Goal: Task Accomplishment & Management: Complete application form

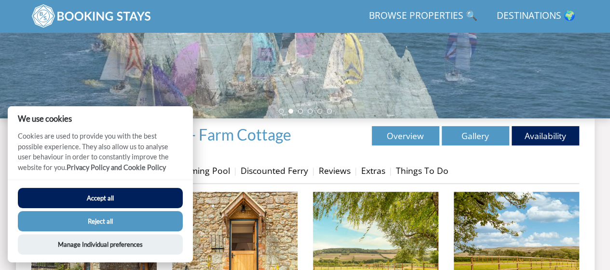
scroll to position [375, 0]
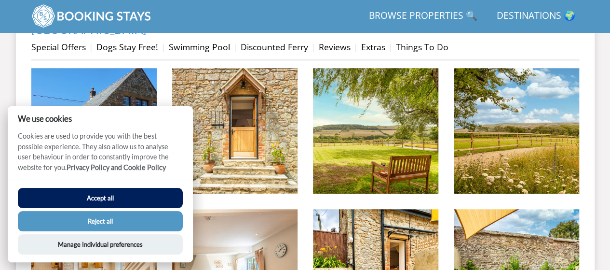
click at [151, 221] on button "Reject all" at bounding box center [100, 221] width 165 height 20
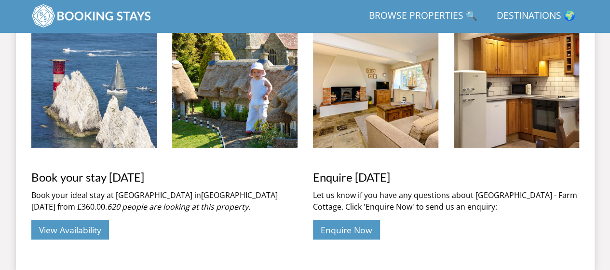
scroll to position [1558, 0]
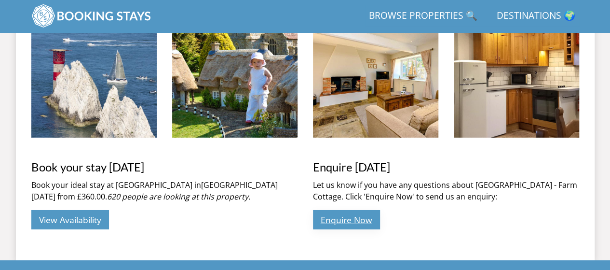
click at [351, 218] on link "Enquire Now" at bounding box center [346, 219] width 67 height 19
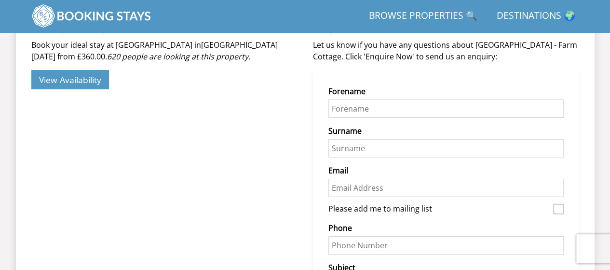
scroll to position [1710, 0]
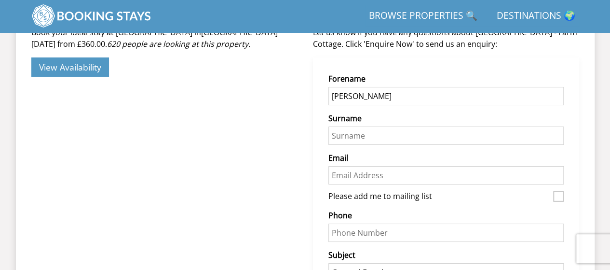
type input "[PERSON_NAME]"
click at [348, 145] on form "Do not fill in this field Forename [PERSON_NAME] Surname Email Please add me to…" at bounding box center [445, 243] width 235 height 340
click at [340, 134] on input "Surname" at bounding box center [445, 135] width 235 height 18
type input "[PERSON_NAME]"
click at [346, 181] on input "Email" at bounding box center [445, 175] width 235 height 18
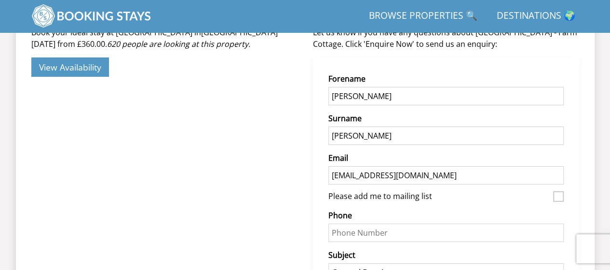
type input "[EMAIL_ADDRESS][DOMAIN_NAME]"
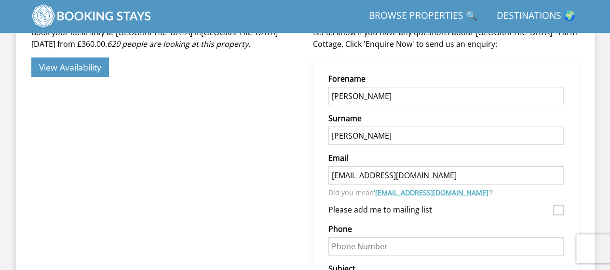
click at [340, 226] on div "Phone" at bounding box center [445, 239] width 235 height 32
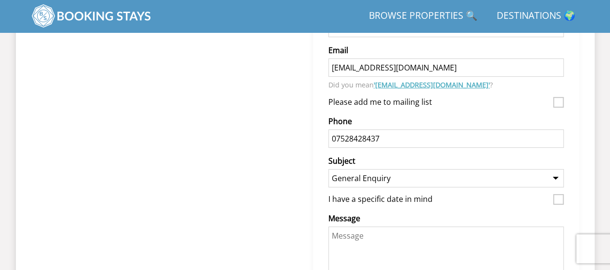
scroll to position [1835, 0]
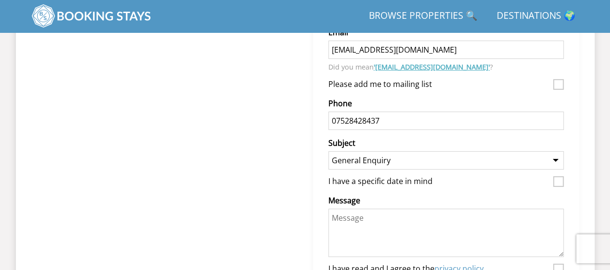
type input "07528428437"
click at [556, 158] on select "General Enquiry [GEOGRAPHIC_DATA] BRIX BARN [GEOGRAPHIC_DATA] [GEOGRAPHIC_DATA]…" at bounding box center [445, 160] width 235 height 18
click at [573, 136] on div "Do not fill in this field Forename [PERSON_NAME] Surname [PERSON_NAME] Email [E…" at bounding box center [446, 126] width 266 height 389
click at [560, 177] on input "I have a specific date in mind" at bounding box center [558, 181] width 11 height 11
checkbox input "true"
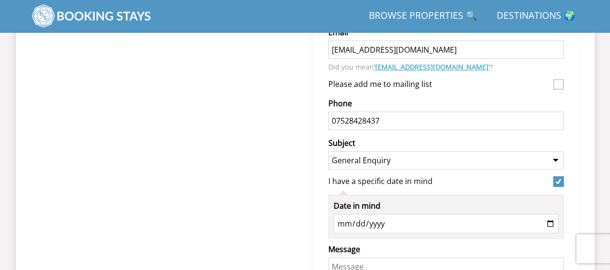
click at [338, 220] on input "Date in mind" at bounding box center [446, 223] width 225 height 19
type input "[DATE]"
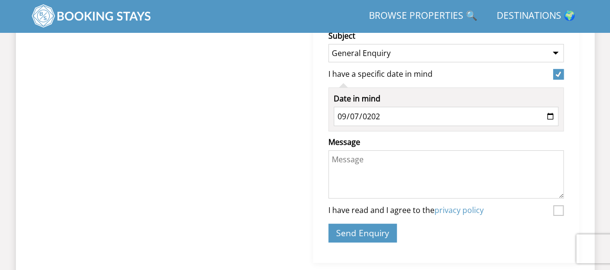
scroll to position [1967, 0]
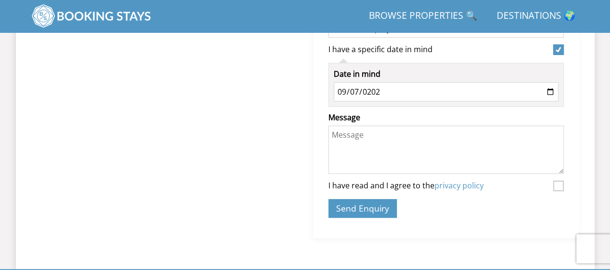
click at [334, 132] on textarea "Message" at bounding box center [445, 149] width 235 height 48
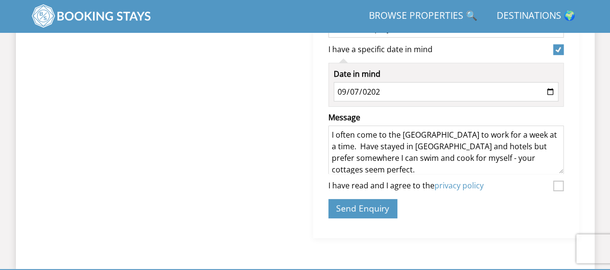
scroll to position [1, 0]
click at [425, 132] on textarea "I often come to the [GEOGRAPHIC_DATA] to work for a week at a time. Have stayed…" at bounding box center [445, 149] width 235 height 48
click at [546, 134] on textarea "I often come to the [GEOGRAPHIC_DATA] to work for a week at a time. Have stayed…" at bounding box center [445, 149] width 235 height 48
click at [549, 134] on textarea "I often come to the [GEOGRAPHIC_DATA] to work for a week at a time. Have stayed…" at bounding box center [445, 149] width 235 height 48
click at [337, 145] on textarea "I often come to the [GEOGRAPHIC_DATA] to work for a week at a time. I am a soli…" at bounding box center [445, 149] width 235 height 48
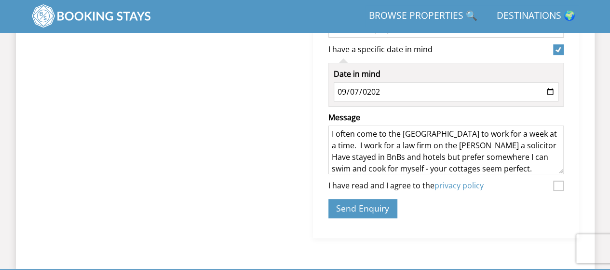
click at [493, 134] on textarea "I often come to the [GEOGRAPHIC_DATA] to work for a week at a time. I work for …" at bounding box center [445, 149] width 235 height 48
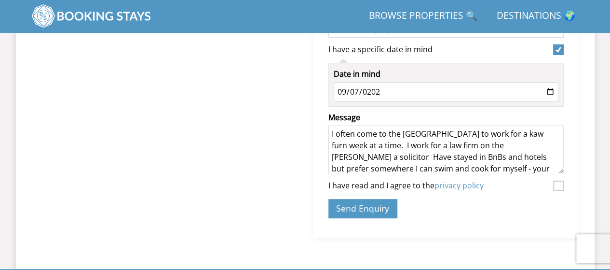
click at [496, 133] on textarea "I often come to the [GEOGRAPHIC_DATA] to work for a kaw furn week at a time. I …" at bounding box center [445, 149] width 235 height 48
click at [446, 156] on textarea "I often come to the [GEOGRAPHIC_DATA] to work for a law firm (usually a week or…" at bounding box center [445, 149] width 235 height 48
click at [464, 167] on textarea "I often come to the [GEOGRAPHIC_DATA] to work for a law firm (usually a week or…" at bounding box center [445, 149] width 235 height 48
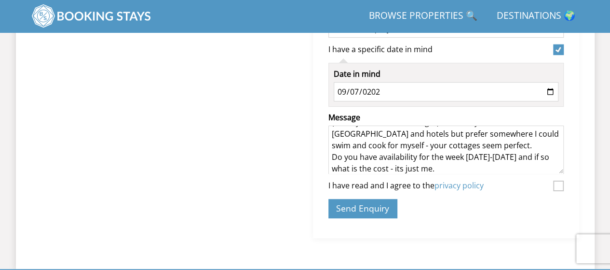
scroll to position [27, 0]
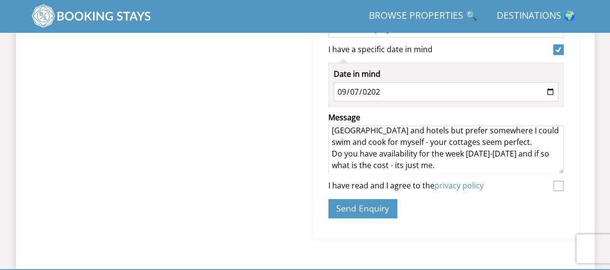
type textarea "I often come to the [GEOGRAPHIC_DATA] to work for a law firm (usually a week or…"
click at [557, 183] on input "I have read and I agree to the privacy policy" at bounding box center [558, 185] width 11 height 11
checkbox input "true"
click at [417, 166] on textarea "I often come to the [GEOGRAPHIC_DATA] to work for a law firm (usually a week or…" at bounding box center [445, 149] width 235 height 48
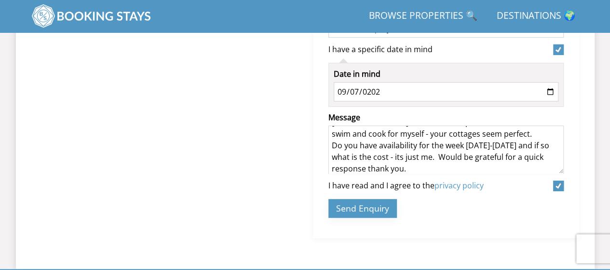
type textarea "I often come to the [GEOGRAPHIC_DATA] to work for a law firm (usually a week or…"
click at [368, 202] on button "Send Enquiry" at bounding box center [362, 208] width 68 height 19
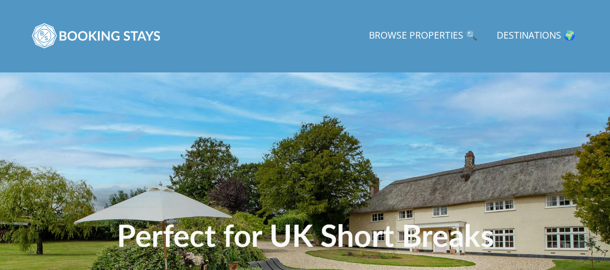
scroll to position [12, 0]
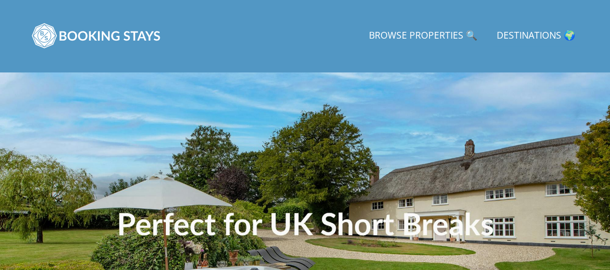
click at [539, 35] on link "Destinations 🌍" at bounding box center [536, 36] width 86 height 22
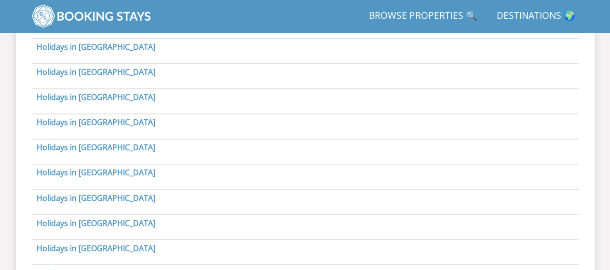
scroll to position [730, 0]
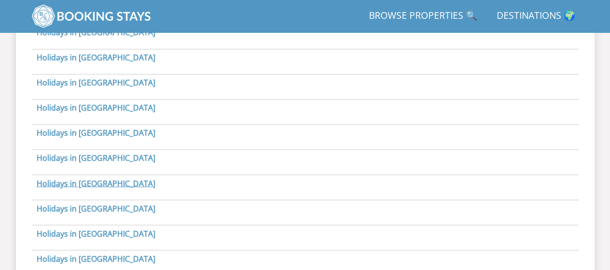
click at [98, 177] on link "Holidays in Isle of Wight" at bounding box center [96, 182] width 119 height 11
